Goal: Information Seeking & Learning: Learn about a topic

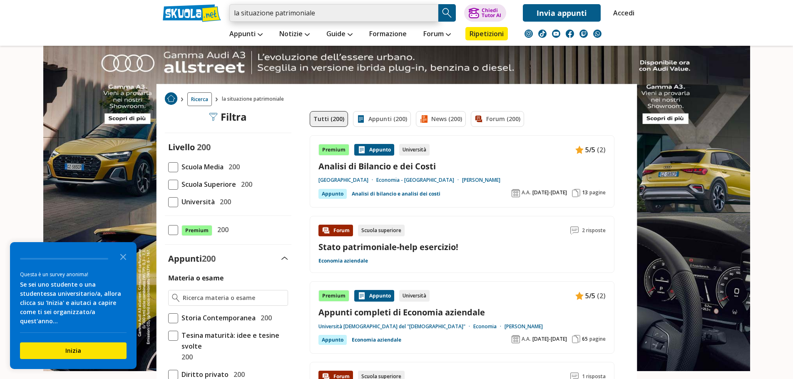
click at [342, 15] on input "la situazione patrimoniale" at bounding box center [333, 12] width 209 height 17
click at [211, 182] on span "Scuola Superiore" at bounding box center [207, 184] width 58 height 11
click at [168, 184] on input "Scuola Superiore 200" at bounding box center [168, 184] width 0 height 0
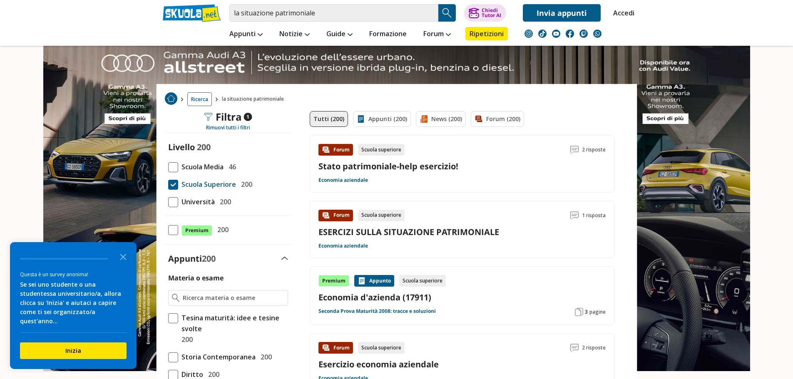
click at [369, 227] on link "ESERCIZI SULLA SITUAZIONE PATRIMONIALE" at bounding box center [409, 232] width 181 height 11
click at [341, 177] on link "Economia aziendale" at bounding box center [344, 180] width 50 height 7
